Goal: Check status: Check status

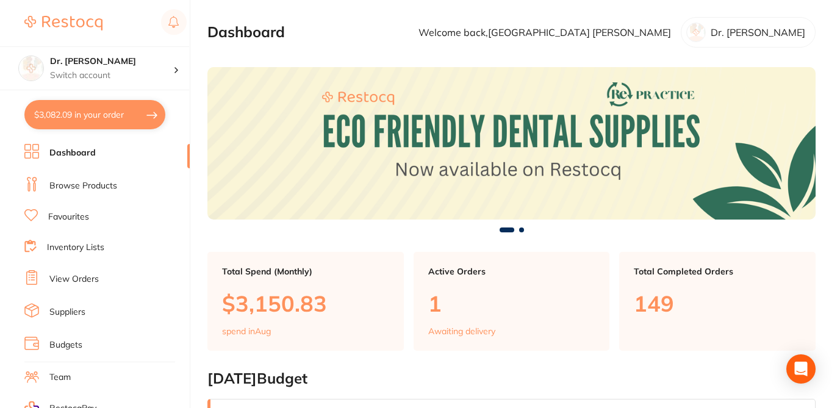
checkbox input "false"
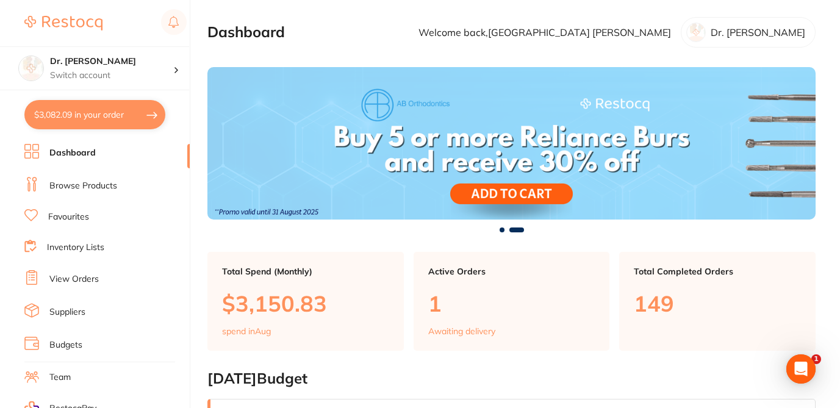
click at [109, 185] on link "Browse Products" at bounding box center [83, 186] width 68 height 12
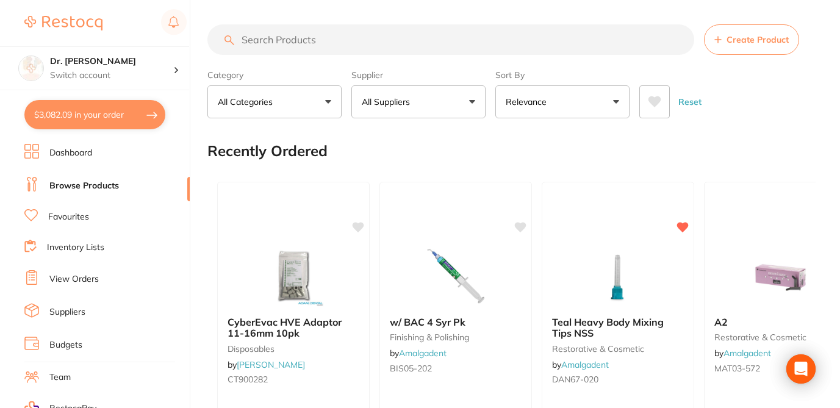
click at [267, 42] on input "search" at bounding box center [450, 39] width 487 height 30
paste input "POR-SIL-2-NED-12"
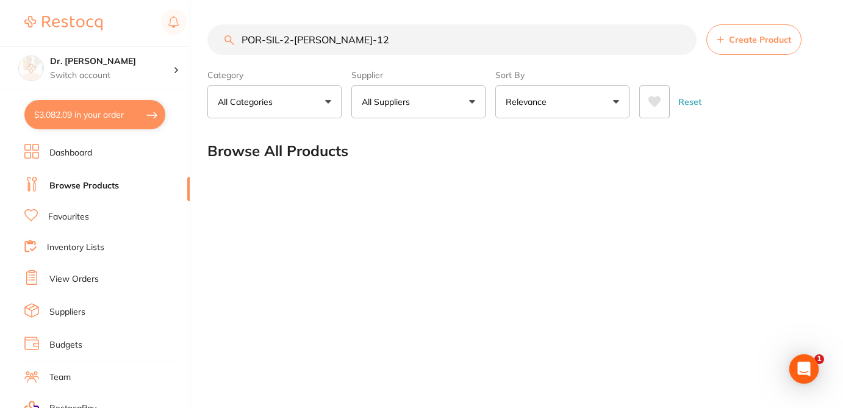
click at [283, 42] on input "POR-SIL-2-NED-12" at bounding box center [451, 39] width 489 height 30
drag, startPoint x: 290, startPoint y: 41, endPoint x: 309, endPoint y: 42, distance: 18.9
click at [309, 42] on input "POR-SIL2-NED-12" at bounding box center [451, 39] width 489 height 30
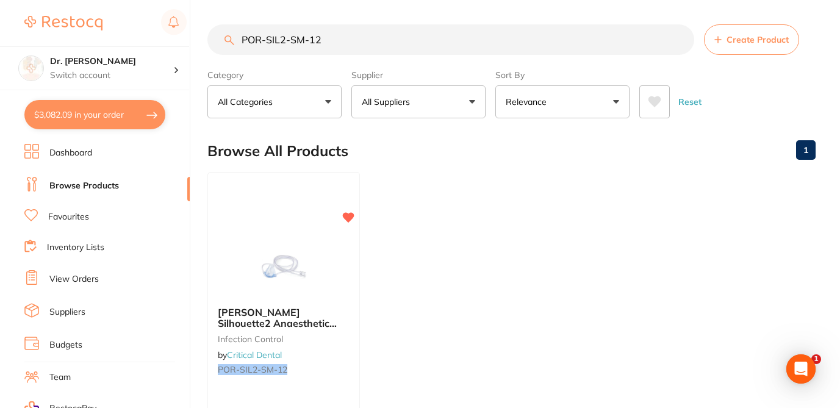
drag, startPoint x: 292, startPoint y: 38, endPoint x: 304, endPoint y: 39, distance: 11.7
click at [304, 39] on input "POR-SIL2-SM-12" at bounding box center [450, 39] width 487 height 30
click at [335, 346] on div "Porter Silhouette2 Anaesthetic Nasal Hoods (Pack of 12) – New Version | Small i…" at bounding box center [283, 342] width 152 height 93
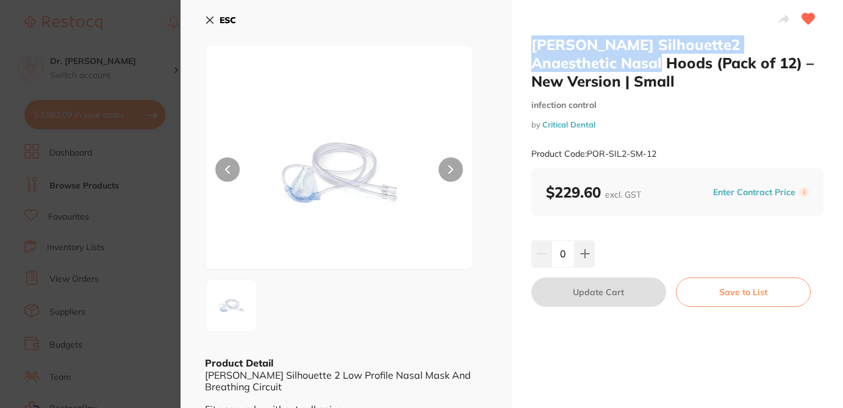
drag, startPoint x: 579, startPoint y: 65, endPoint x: 517, endPoint y: 30, distance: 70.4
click at [517, 30] on div "Porter Silhouette2 Anaesthetic Nasal Hoods (Pack of 12) – New Version | Small i…" at bounding box center [677, 235] width 331 height 470
copy h2 "Porter Silhouette2 Anaesthetic Nasal Hoods"
click at [151, 35] on section "Porter Silhouette2 Anaesthetic Nasal Hoods (Pack of 12) – New Version | Small i…" at bounding box center [421, 204] width 843 height 408
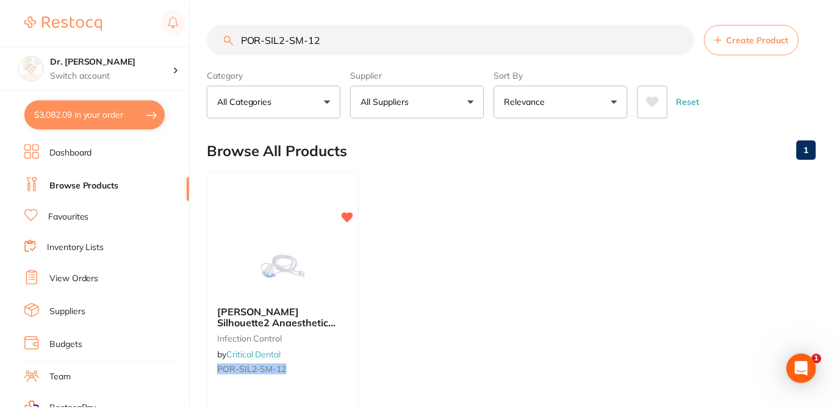
scroll to position [1, 0]
drag, startPoint x: 336, startPoint y: 42, endPoint x: 220, endPoint y: 37, distance: 116.0
click at [220, 37] on input "POR-SIL2-SM-12" at bounding box center [450, 39] width 487 height 30
paste input "orter Silhouette2 Anaesthetic Nasal Hoods"
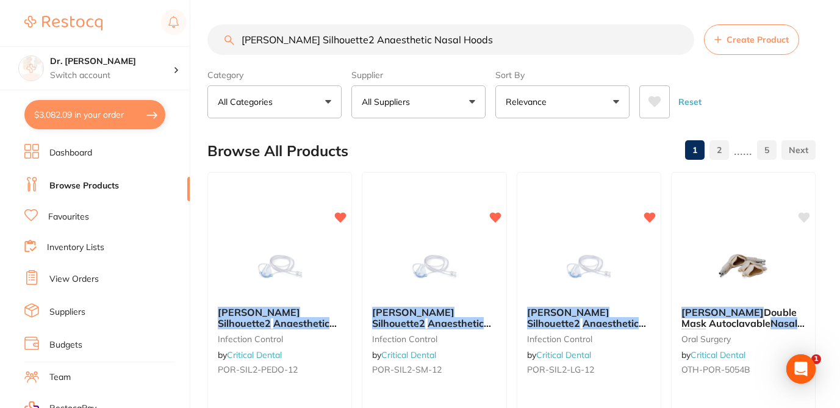
scroll to position [0, 0]
type input "Porter Silhouette2 Anaesthetic Nasal Hoods"
click at [418, 154] on div "Browse All Products 1 2 ...... 5" at bounding box center [511, 151] width 608 height 41
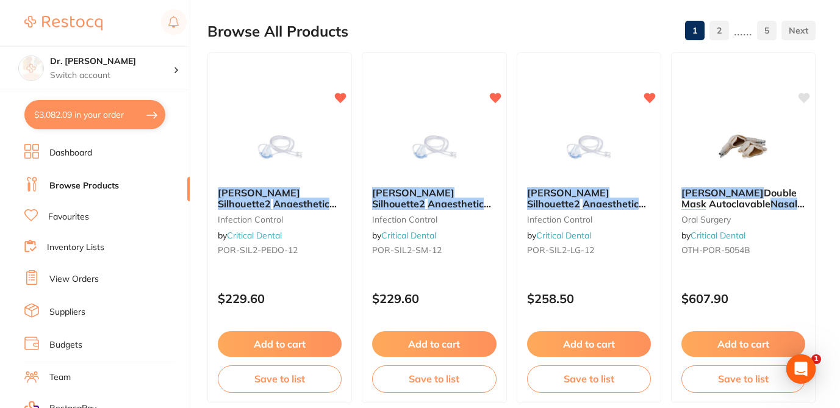
scroll to position [122, 0]
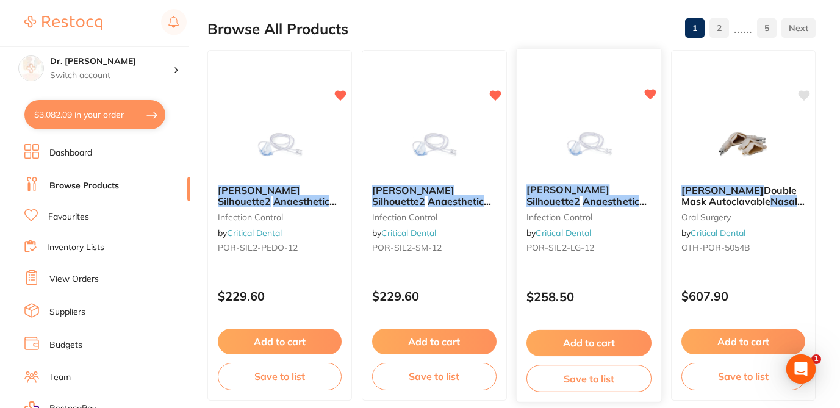
click at [604, 285] on div "$258.50" at bounding box center [588, 294] width 145 height 33
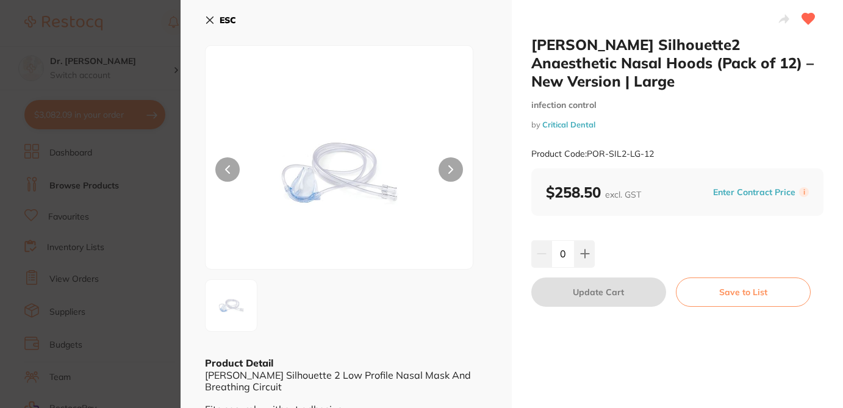
click at [208, 17] on icon at bounding box center [210, 20] width 10 height 10
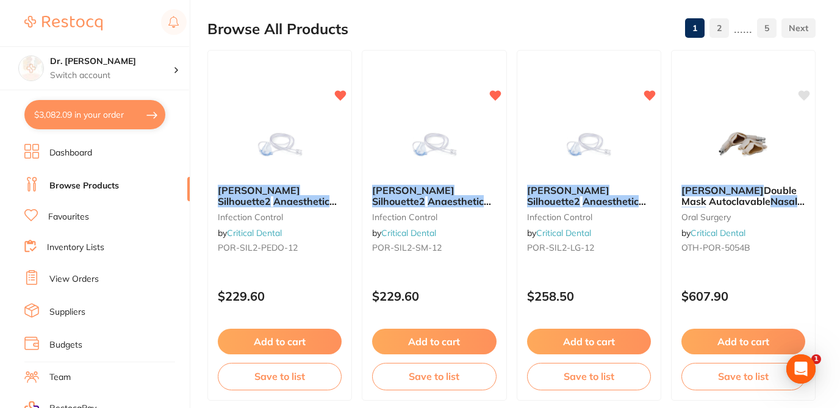
click at [431, 25] on div "Browse All Products 1 2 ...... 5" at bounding box center [511, 29] width 608 height 41
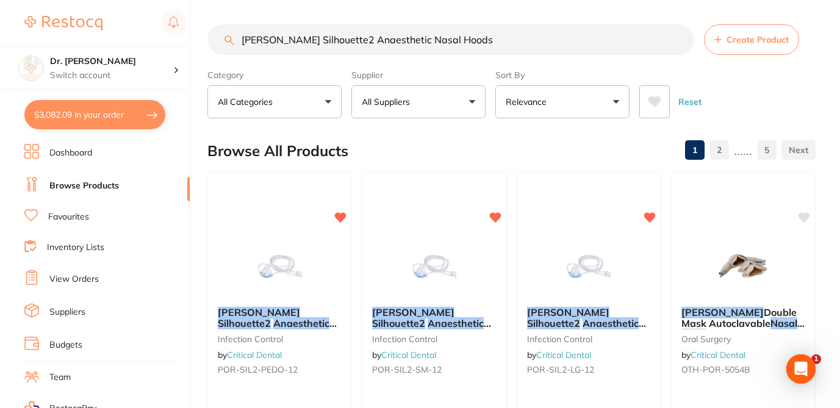
drag, startPoint x: 456, startPoint y: 366, endPoint x: 353, endPoint y: 367, distance: 103.1
copy ul "$229.60 Add to cart Save to list Porter Silhouette2 Anaesthetic Nasal Hoods (Pa…"
click at [574, 146] on div "Browse All Products 1 2 ...... 5" at bounding box center [511, 151] width 608 height 41
checkbox input "true"
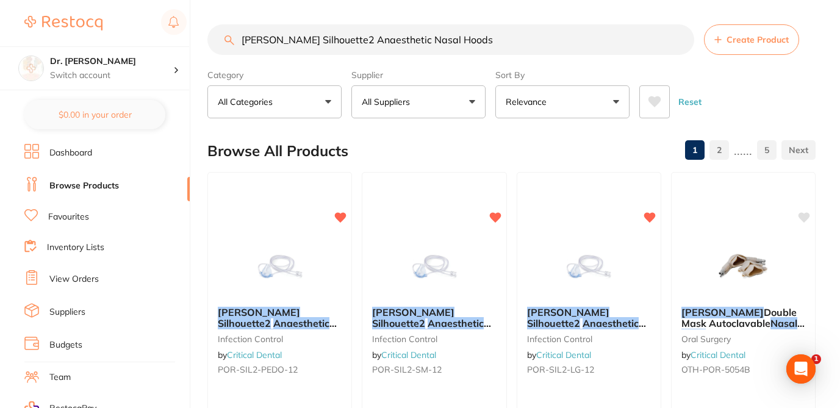
drag, startPoint x: 457, startPoint y: 42, endPoint x: 228, endPoint y: 39, distance: 228.7
click at [228, 39] on div "Porter Silhouette2 Anaesthetic Nasal Hoods Create Product" at bounding box center [511, 39] width 608 height 30
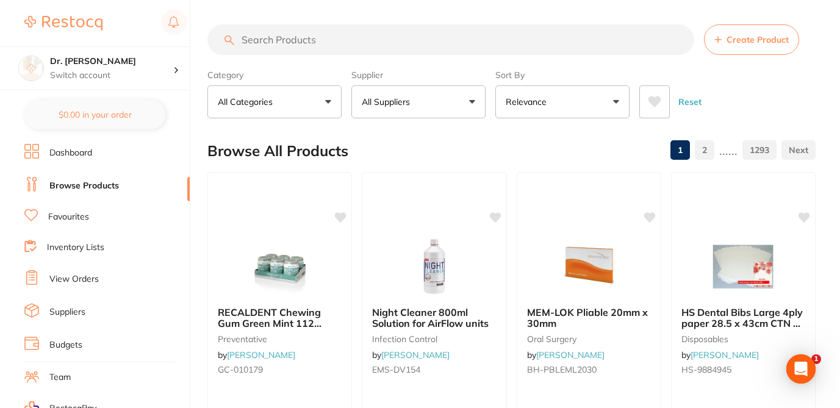
paste input "POR-SIL2-MED-12"
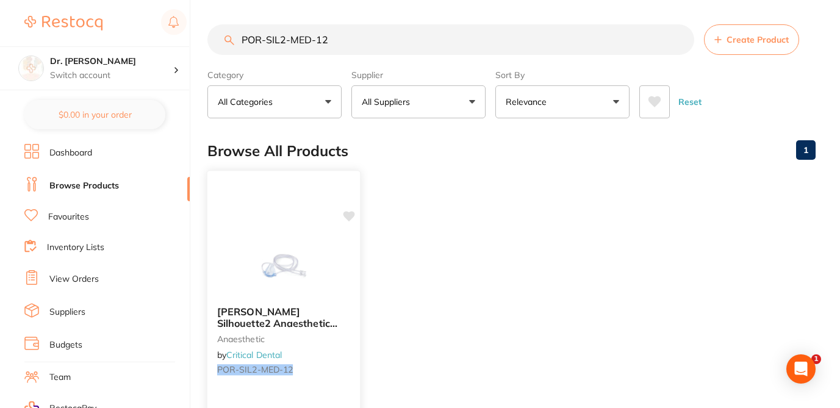
type input "POR-SIL2-MED-12"
click at [348, 215] on icon at bounding box center [349, 216] width 12 height 10
click at [454, 233] on ul "Porter Silhouette2 Anaesthetic Nasal Hoods (Pack of 12) – New Version | Medium …" at bounding box center [511, 347] width 608 height 351
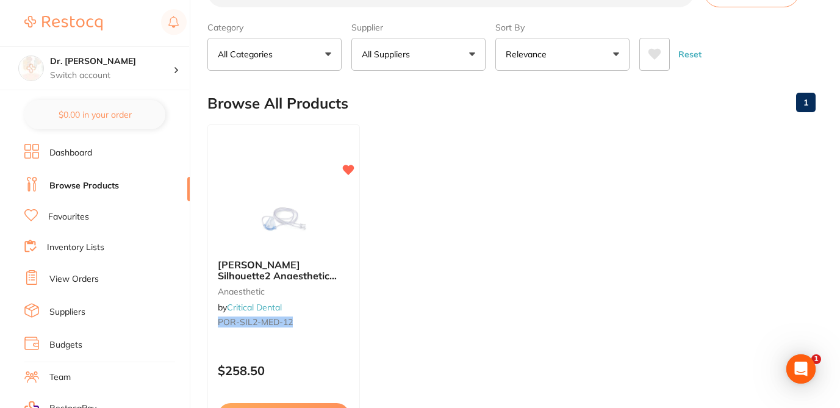
scroll to position [49, 0]
click at [490, 287] on ul "Porter Silhouette2 Anaesthetic Nasal Hoods (Pack of 12) – New Version | Medium …" at bounding box center [511, 298] width 608 height 351
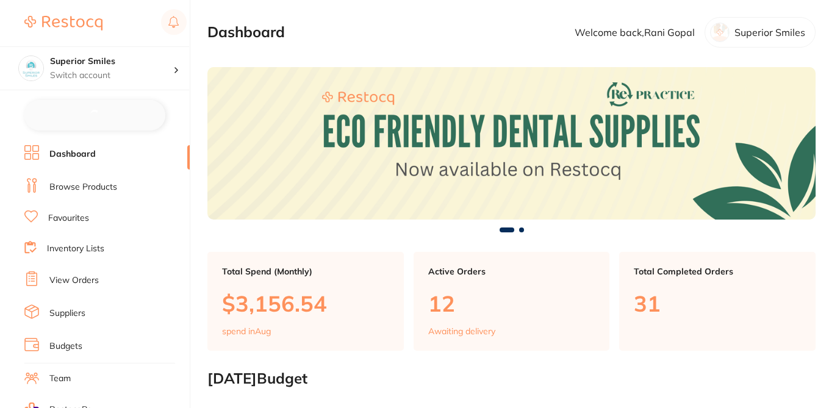
checkbox input "false"
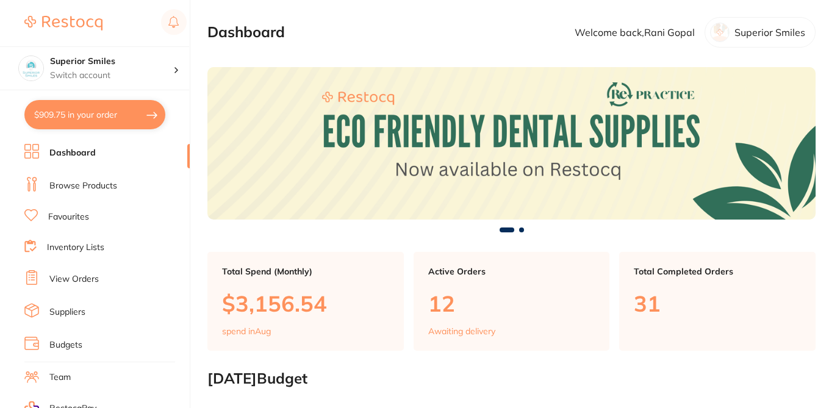
click at [88, 279] on link "View Orders" at bounding box center [73, 279] width 49 height 12
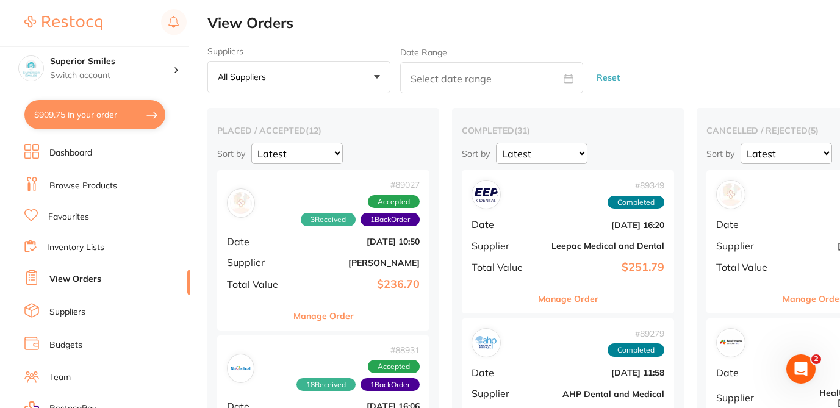
click at [334, 318] on button "Manage Order" at bounding box center [323, 315] width 60 height 29
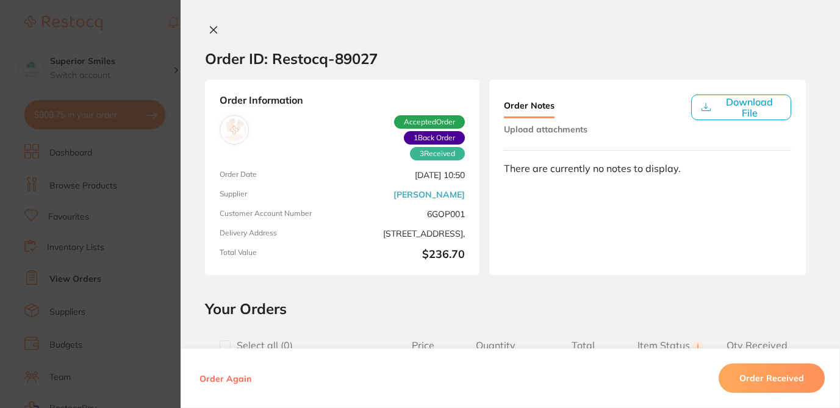
click at [499, 40] on section "Order ID: Restocq- 89027" at bounding box center [510, 58] width 659 height 43
click at [524, 304] on h2 "Your Orders" at bounding box center [510, 308] width 611 height 18
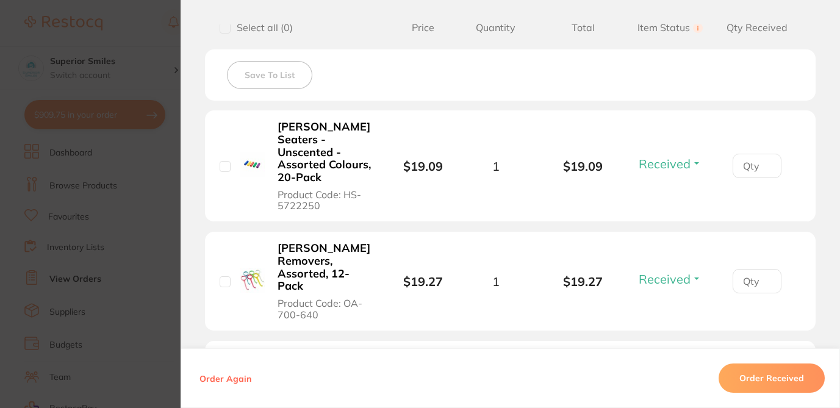
scroll to position [307, 0]
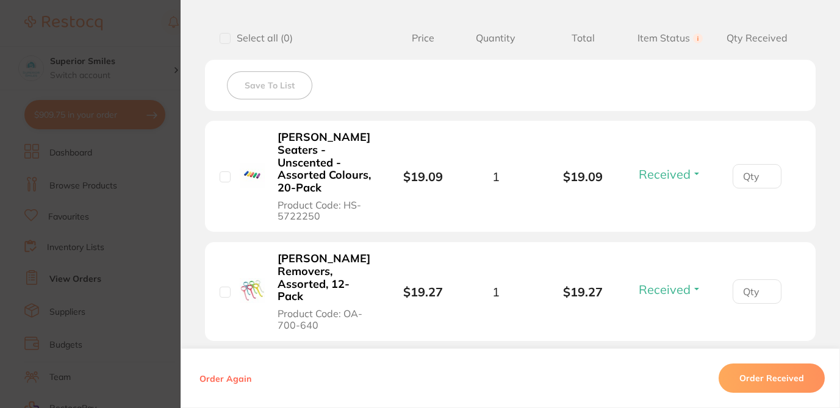
click at [155, 42] on section "Order ID: Restocq- 89027 Order Information 3 Received 1 Back Order Accepted Ord…" at bounding box center [420, 204] width 840 height 408
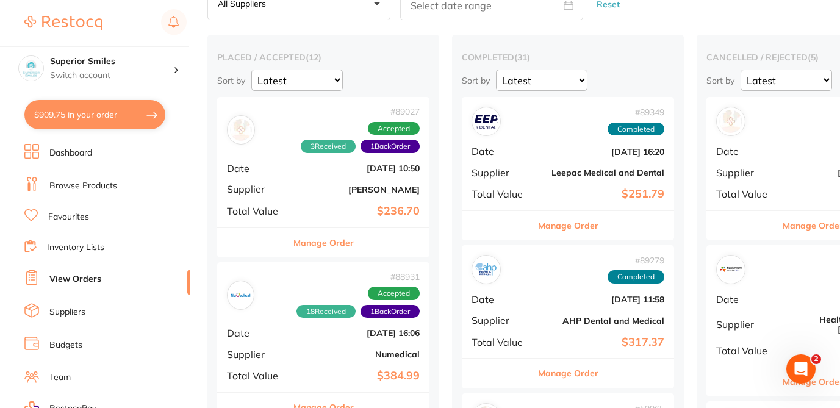
click at [346, 405] on button "Manage Order" at bounding box center [323, 407] width 60 height 29
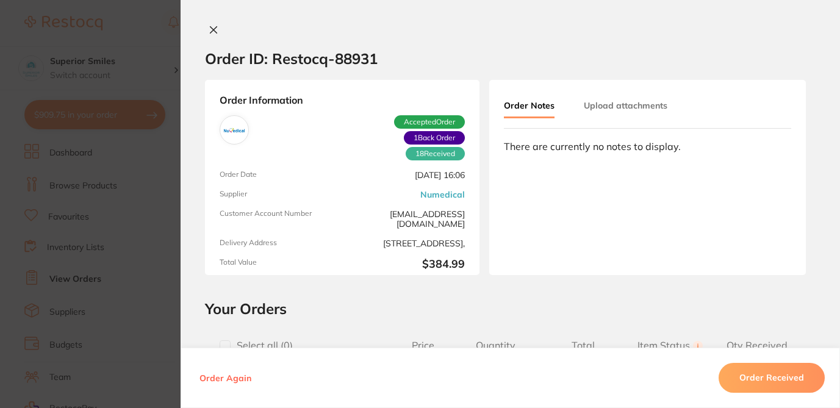
click at [639, 301] on h2 "Your Orders" at bounding box center [510, 308] width 611 height 18
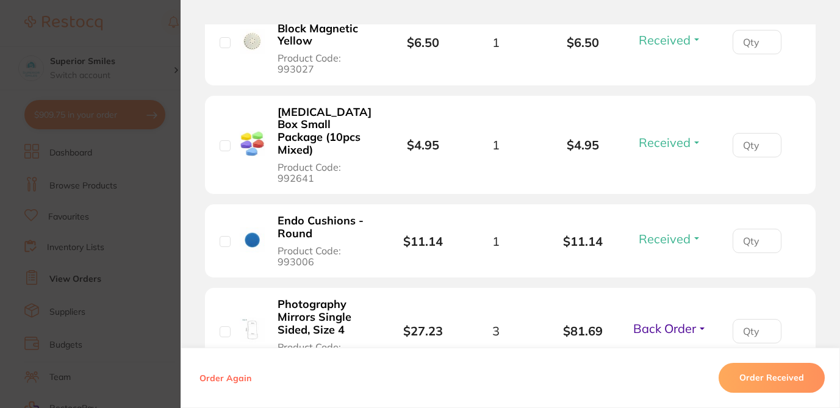
scroll to position [1741, 0]
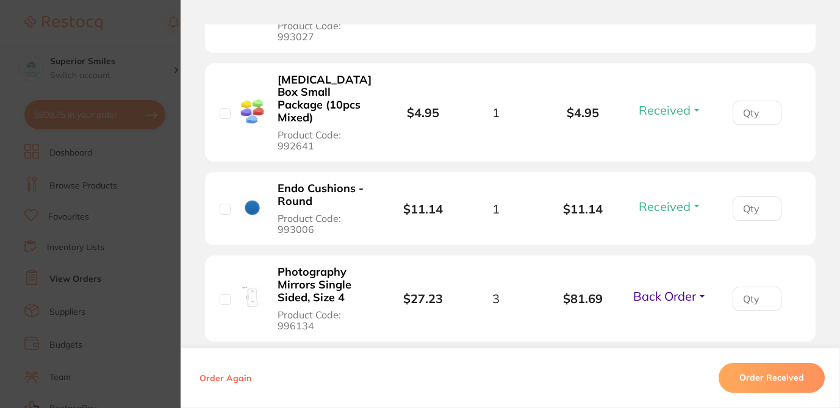
click at [153, 27] on section "Order ID: Restocq- 88931 Order Information 18 Received 1 Back Order Accepted Or…" at bounding box center [420, 204] width 840 height 408
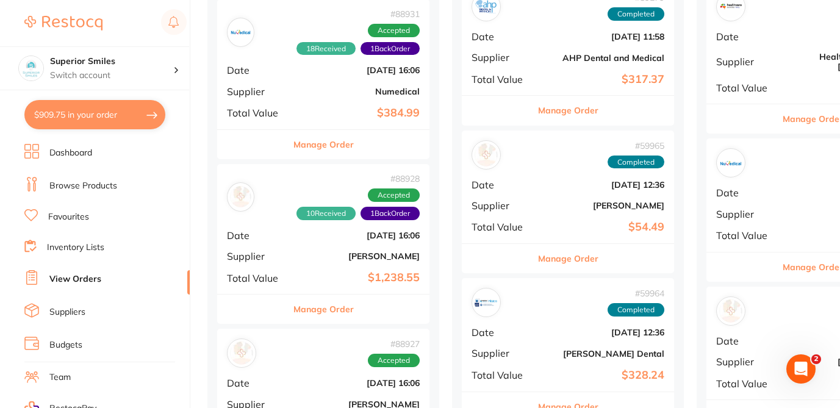
scroll to position [342, 0]
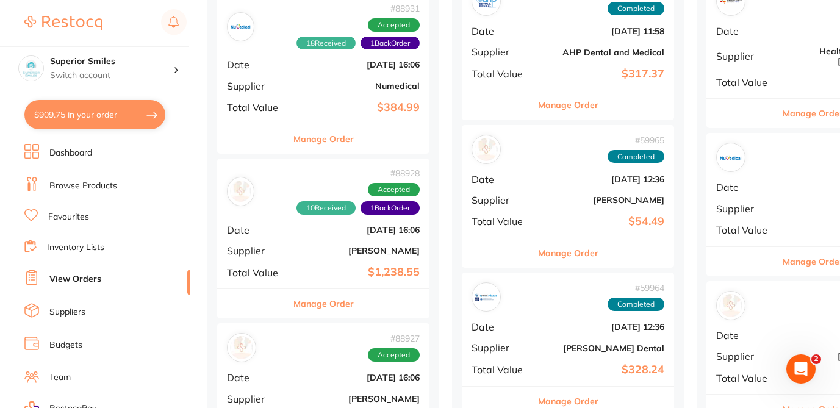
click at [343, 303] on button "Manage Order" at bounding box center [323, 303] width 60 height 29
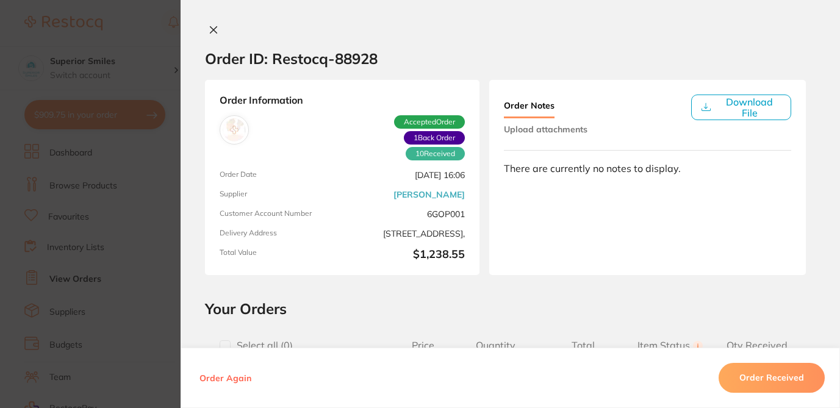
click at [815, 159] on div "Order Information 10 Received 1 Back Order Accepted Order Order Date Aug 4 2025…" at bounding box center [510, 177] width 659 height 195
click at [494, 303] on h2 "Your Orders" at bounding box center [510, 308] width 611 height 18
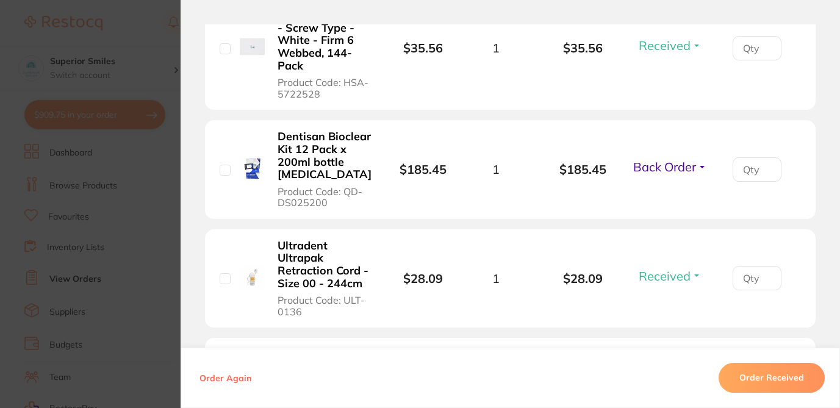
scroll to position [1020, 0]
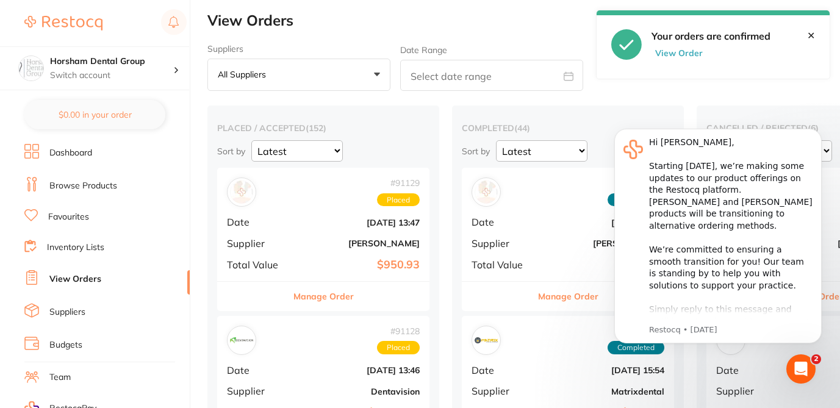
scroll to position [0, 98]
